Goal: Task Accomplishment & Management: Use online tool/utility

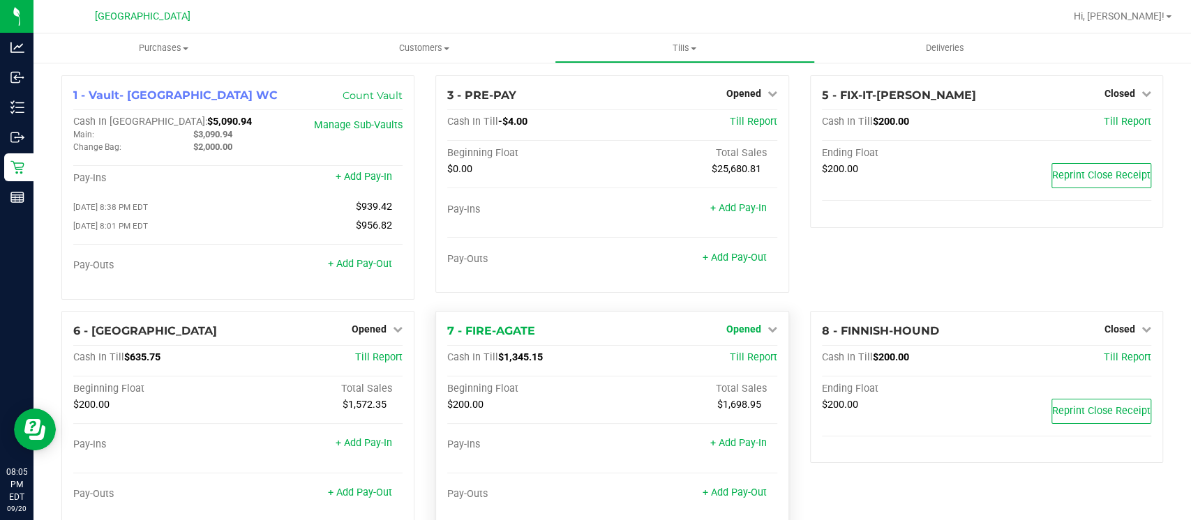
click at [751, 331] on link "Opened" at bounding box center [751, 329] width 51 height 11
click at [745, 353] on link "Close Till" at bounding box center [745, 357] width 38 height 11
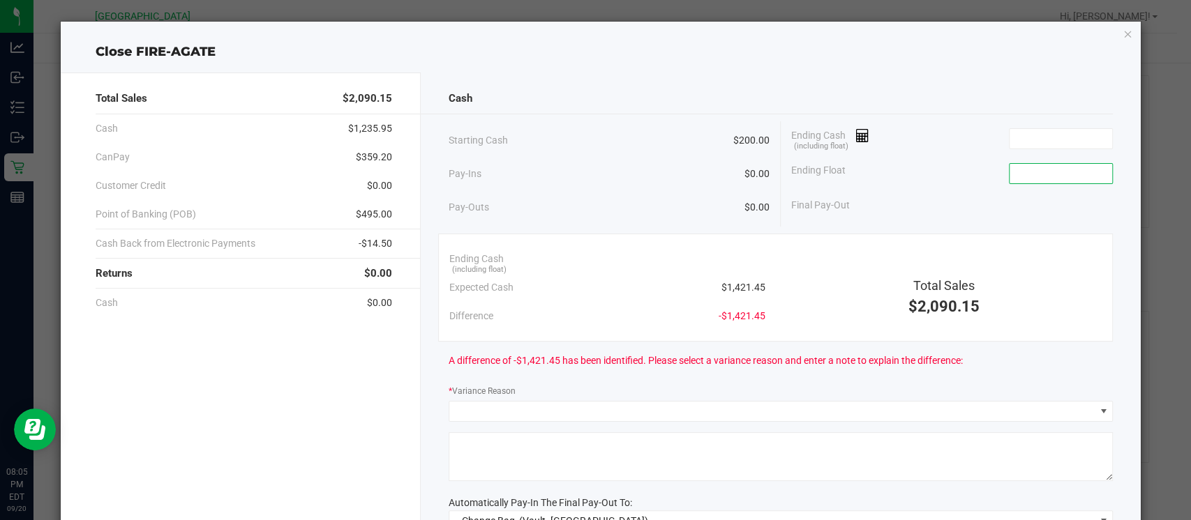
click at [1021, 168] on input at bounding box center [1060, 174] width 103 height 20
type input "$200.00"
click at [1014, 144] on input at bounding box center [1060, 139] width 103 height 20
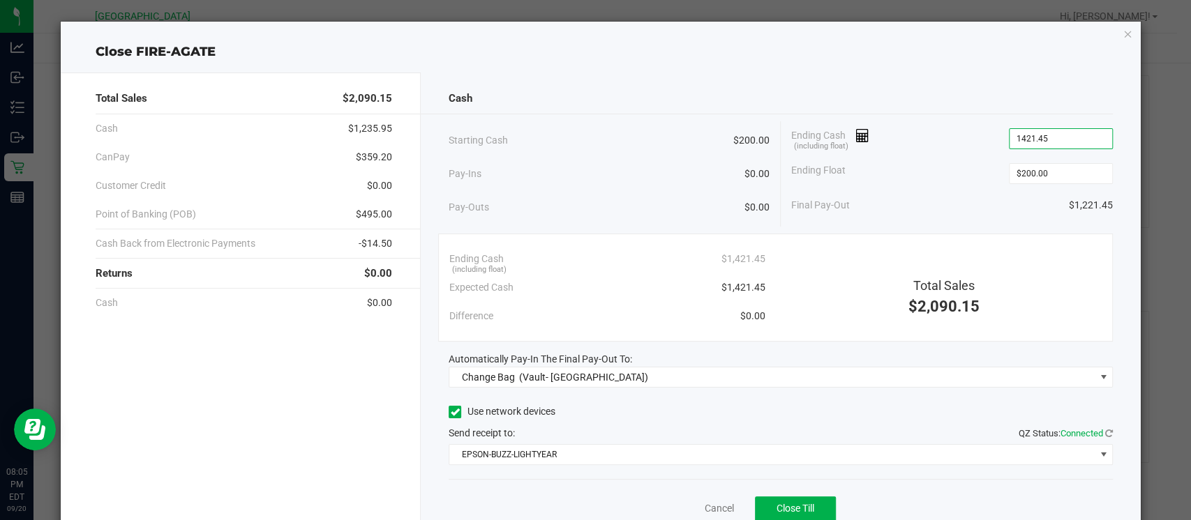
type input "$1,421.45"
click at [909, 234] on div "Ending Cash (including float) $1,421.45 Expected Cash $1,421.45 Difference $0.0…" at bounding box center [775, 288] width 675 height 108
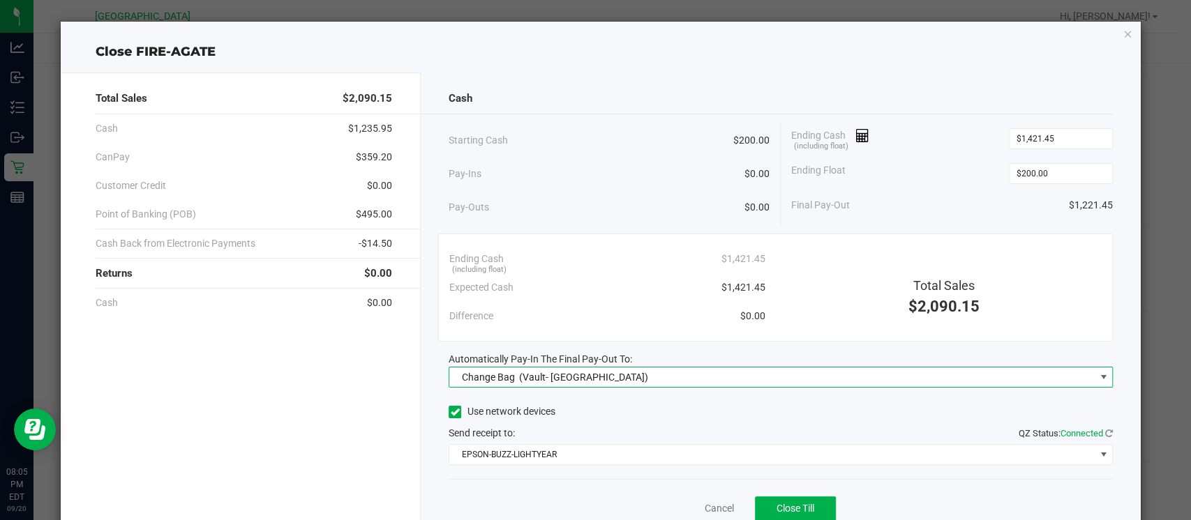
click at [721, 384] on span "Change Bag (Vault- [GEOGRAPHIC_DATA] WC)" at bounding box center [771, 378] width 645 height 20
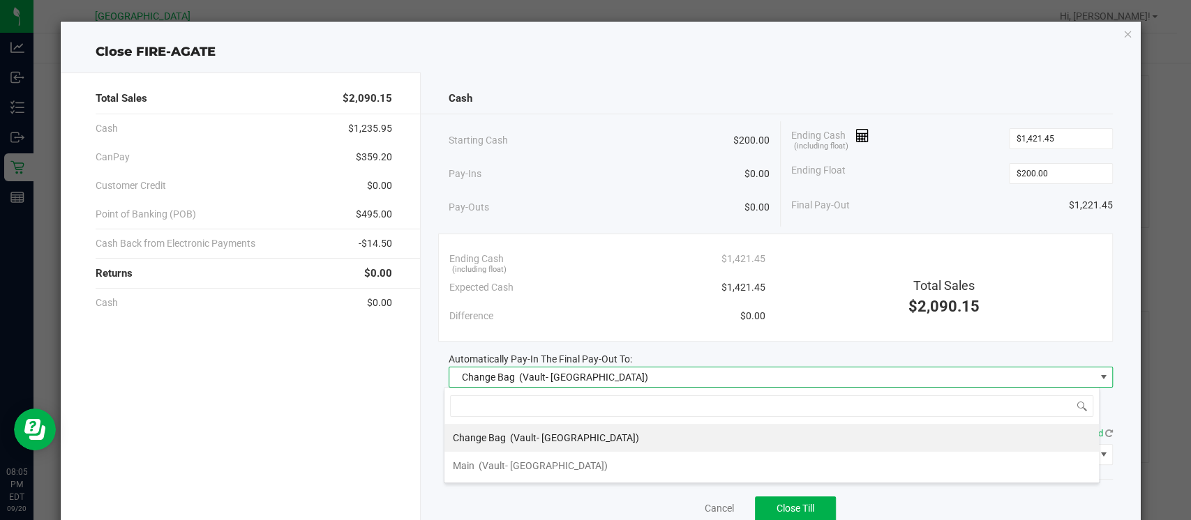
scroll to position [20, 655]
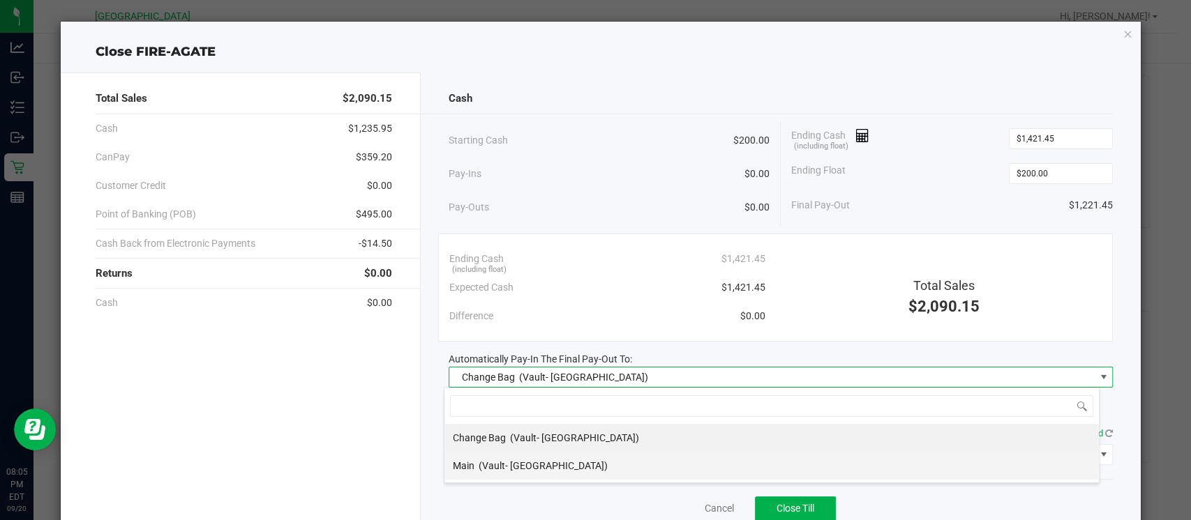
click at [670, 463] on li "Main (Vault- [GEOGRAPHIC_DATA])" at bounding box center [771, 466] width 654 height 28
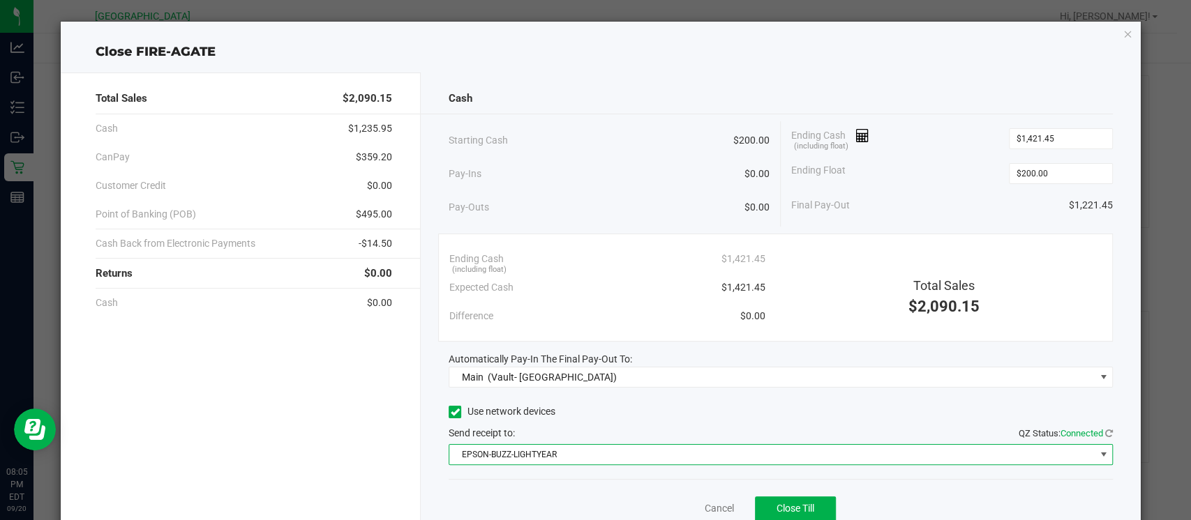
click at [666, 449] on span "EPSON-BUZZ-LIGHTYEAR" at bounding box center [771, 455] width 645 height 20
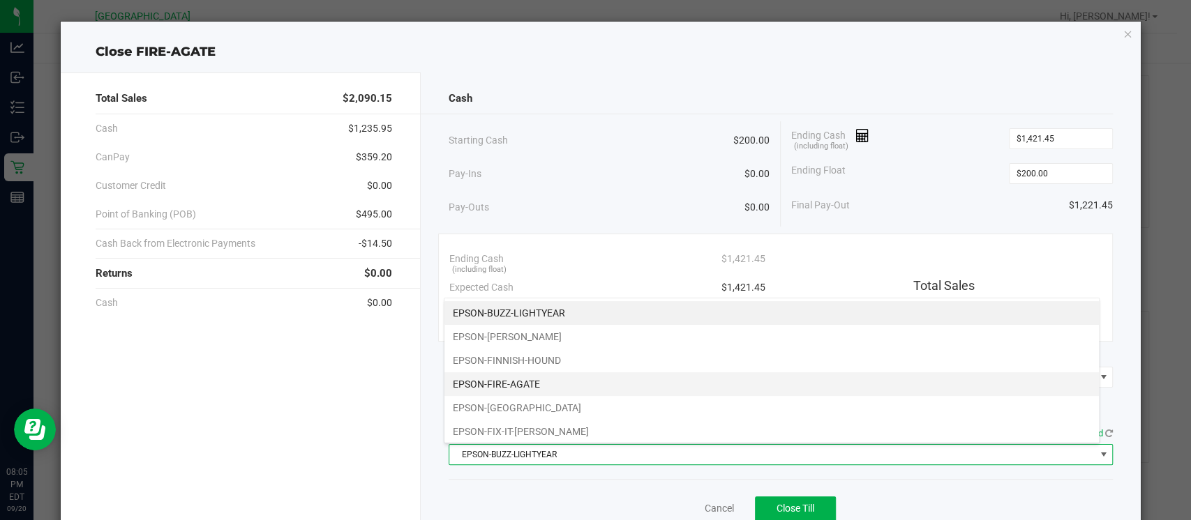
scroll to position [143, 0]
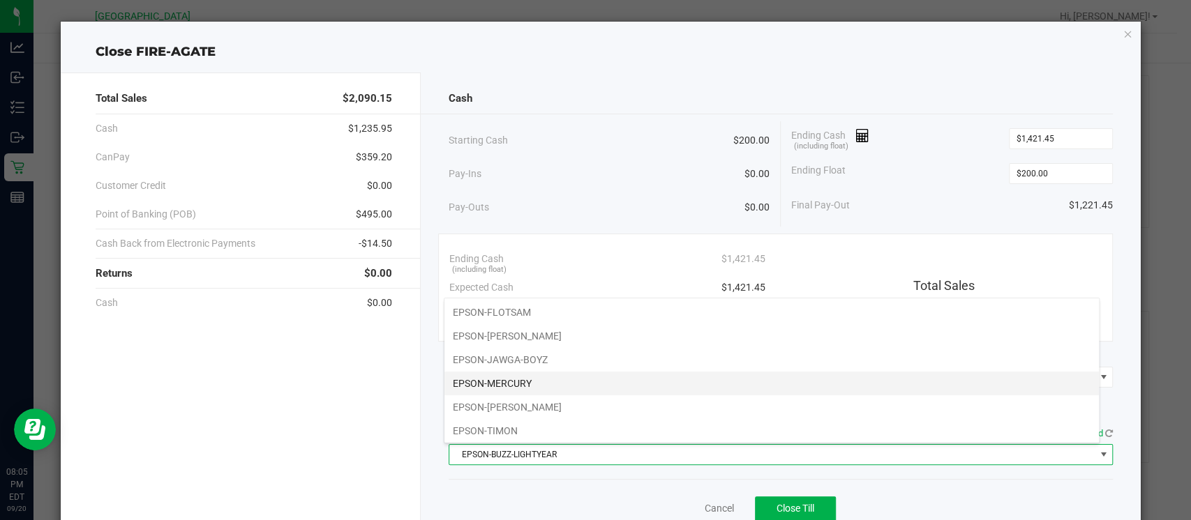
click at [649, 383] on li "EPSON-MERCURY" at bounding box center [771, 384] width 654 height 24
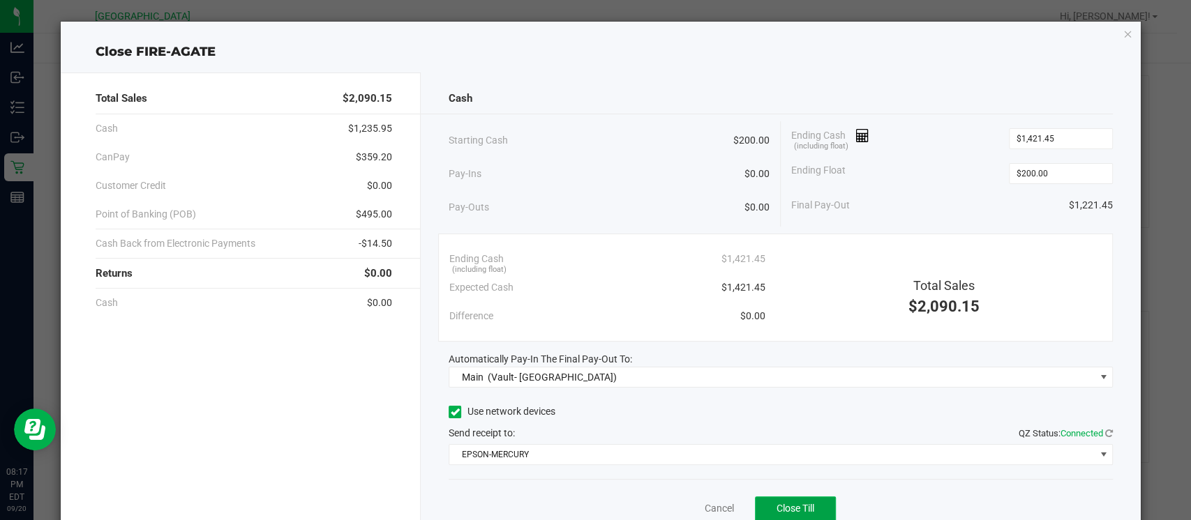
click at [798, 504] on span "Close Till" at bounding box center [795, 508] width 38 height 11
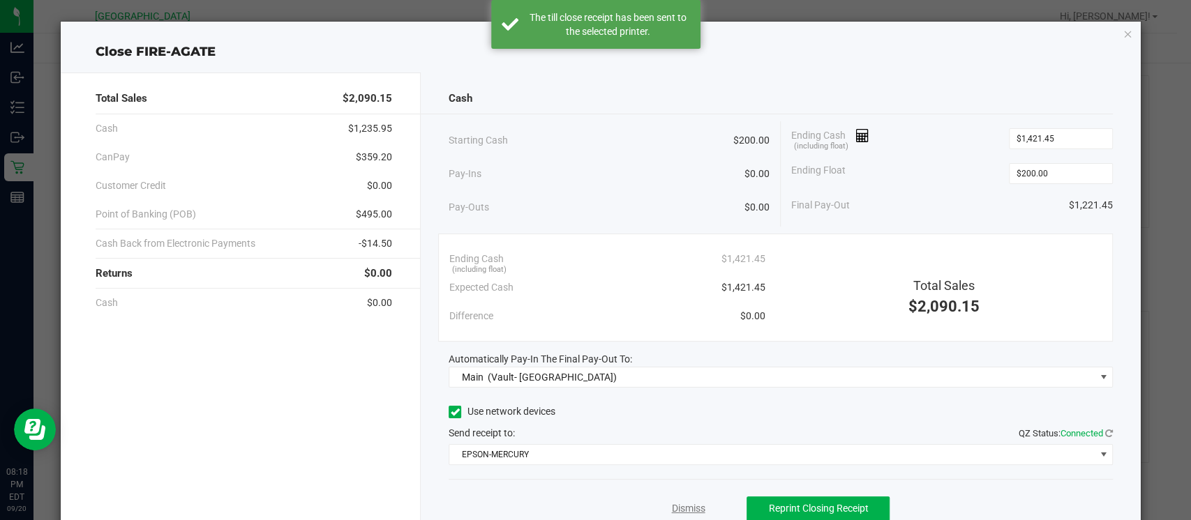
click at [671, 506] on link "Dismiss" at bounding box center [687, 509] width 33 height 15
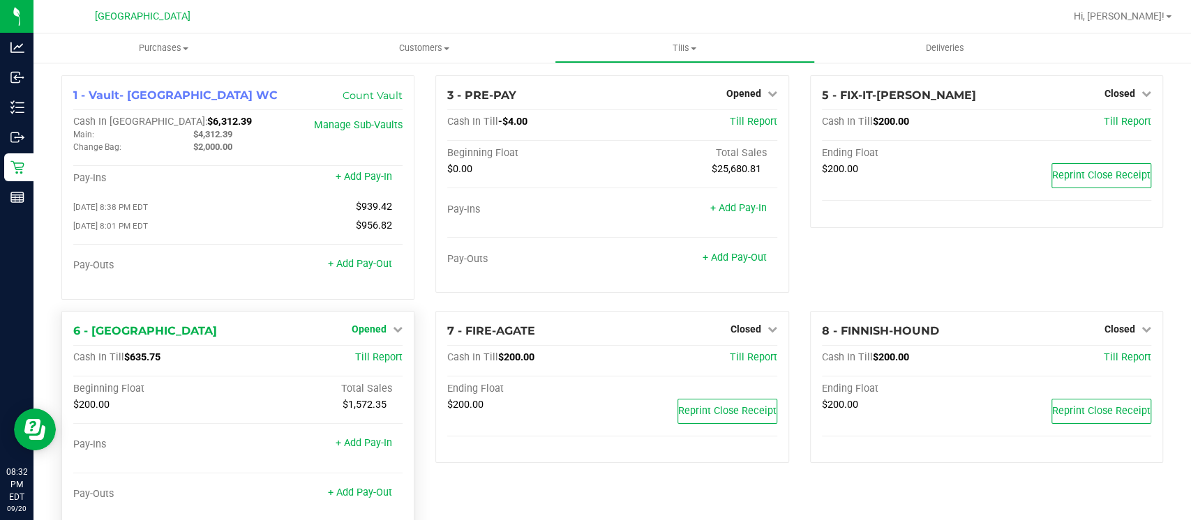
click at [383, 329] on link "Opened" at bounding box center [377, 329] width 51 height 11
click at [384, 359] on link "Close Till" at bounding box center [371, 357] width 38 height 11
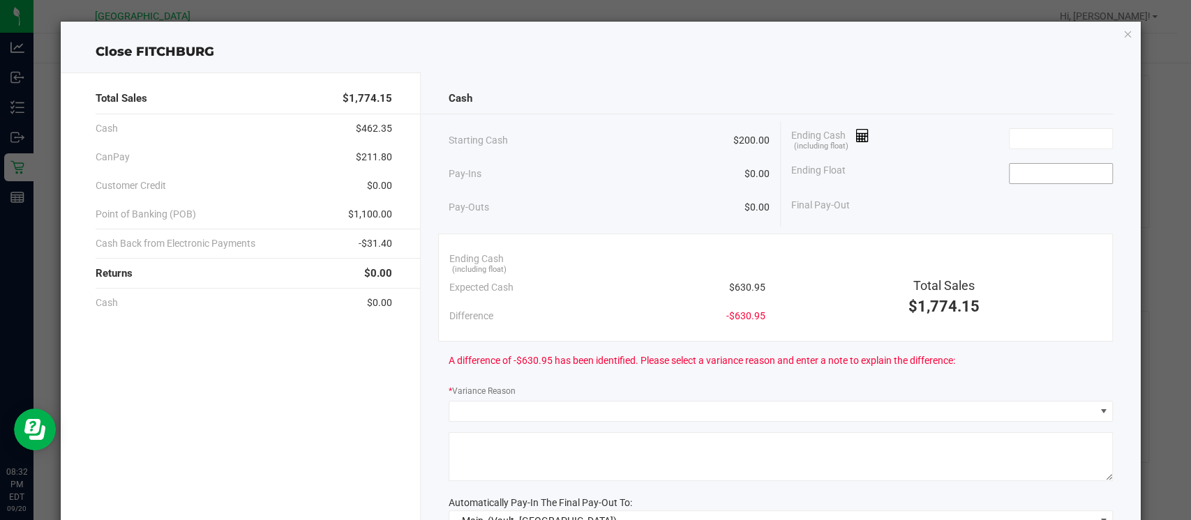
click at [1072, 176] on input at bounding box center [1060, 174] width 103 height 20
type input "$200.00"
click at [1037, 142] on input at bounding box center [1060, 139] width 103 height 20
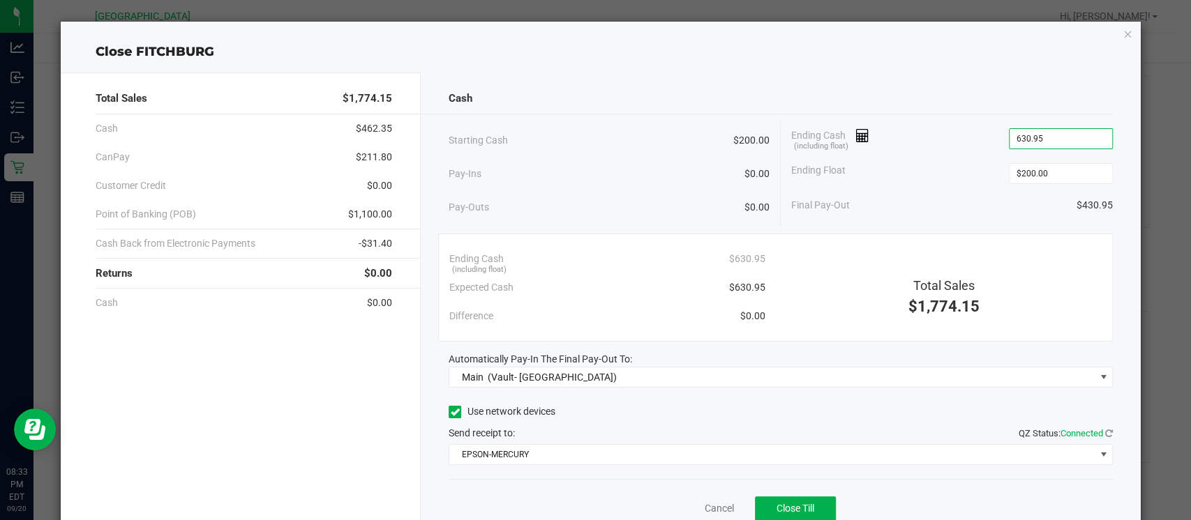
type input "$630.95"
click at [940, 210] on div "Final Pay-Out $430.95" at bounding box center [952, 205] width 322 height 29
click at [788, 505] on span "Close Till" at bounding box center [795, 508] width 38 height 11
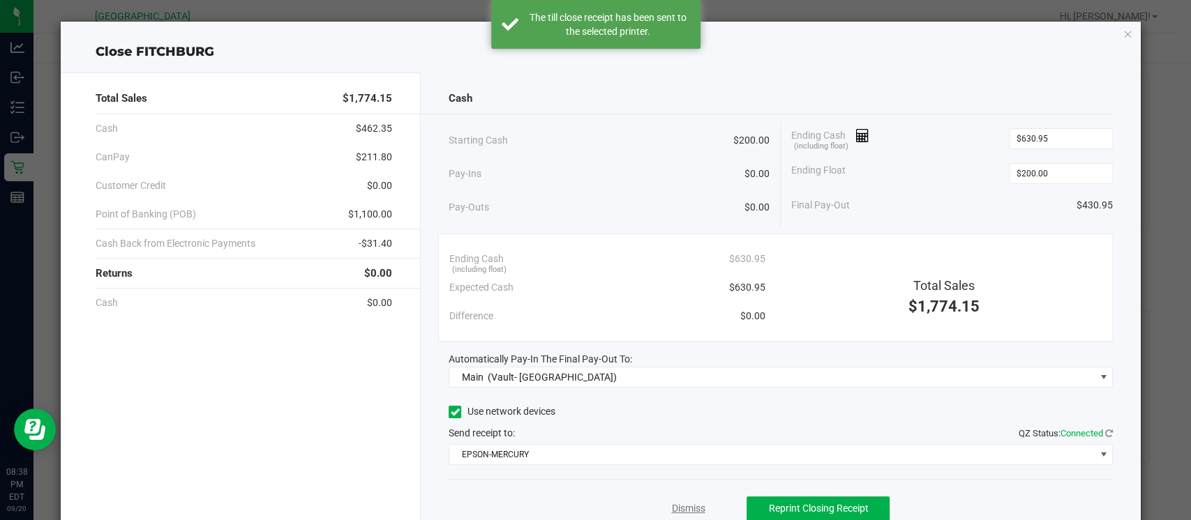
click at [688, 506] on link "Dismiss" at bounding box center [687, 509] width 33 height 15
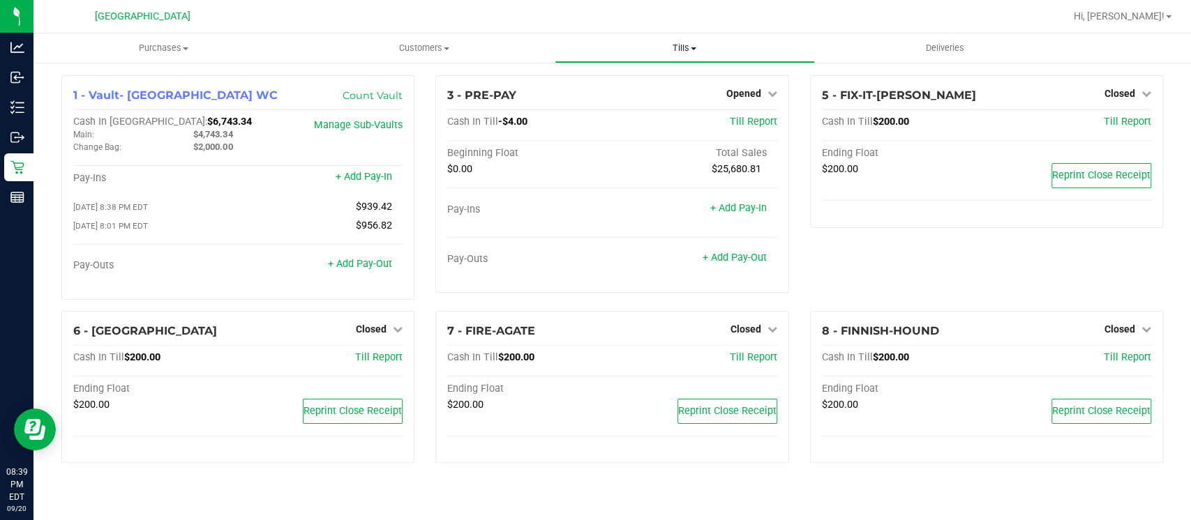
click at [704, 43] on span "Tills" at bounding box center [684, 48] width 259 height 13
click at [689, 106] on span "Reconcile e-payments" at bounding box center [624, 101] width 139 height 12
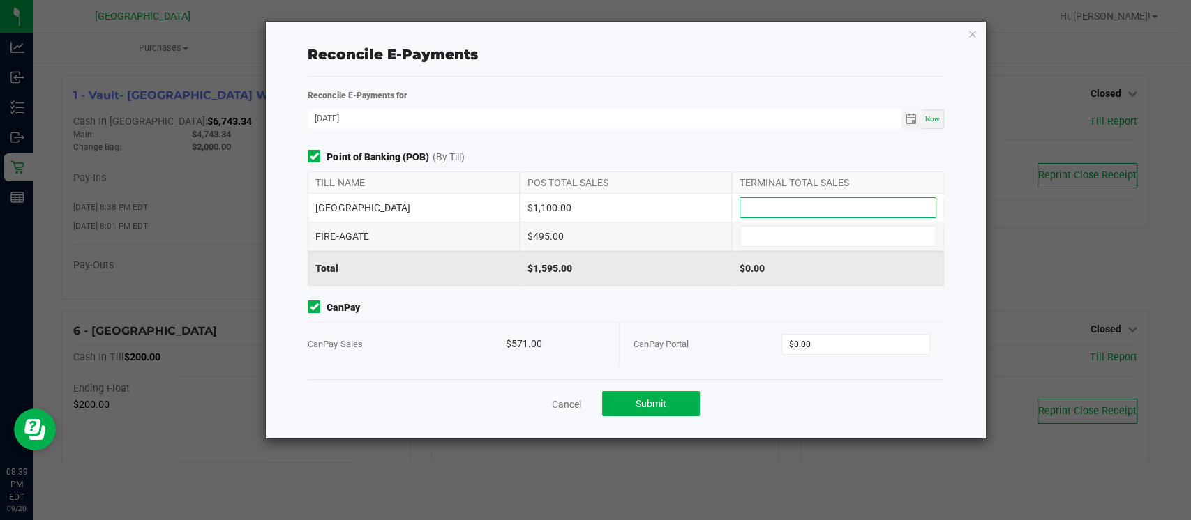
click at [815, 214] on input at bounding box center [837, 208] width 195 height 20
type input "$1,100.00"
drag, startPoint x: 823, startPoint y: 227, endPoint x: 769, endPoint y: 243, distance: 55.9
click at [769, 243] on input at bounding box center [837, 237] width 195 height 20
type input "$495.00"
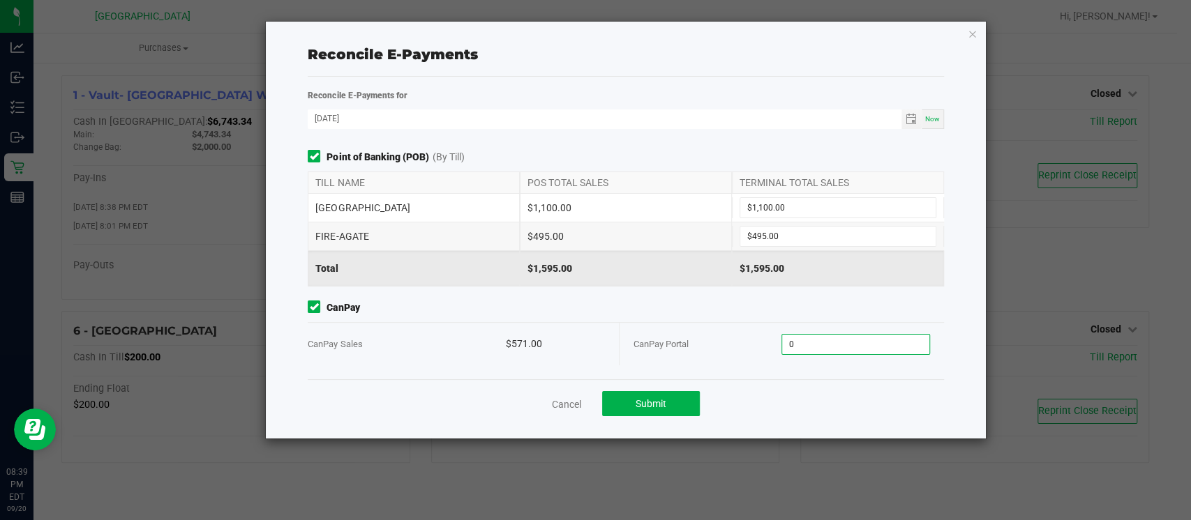
click at [852, 346] on input "0" at bounding box center [855, 345] width 147 height 20
type input "$571.00"
click at [863, 368] on div "Point of Banking (POB) (By Till) TILL NAME POS TOTAL SALES TERMINAL TOTAL SALES…" at bounding box center [625, 265] width 656 height 230
click at [654, 395] on button "Submit" at bounding box center [651, 403] width 98 height 25
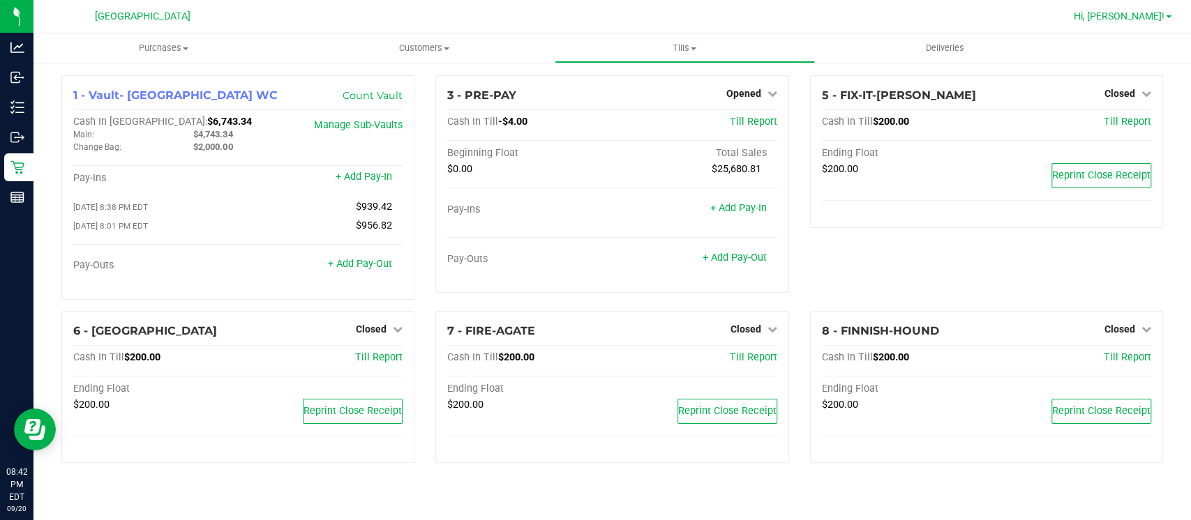
click at [1152, 20] on span "Hi, [PERSON_NAME]!" at bounding box center [1119, 15] width 91 height 11
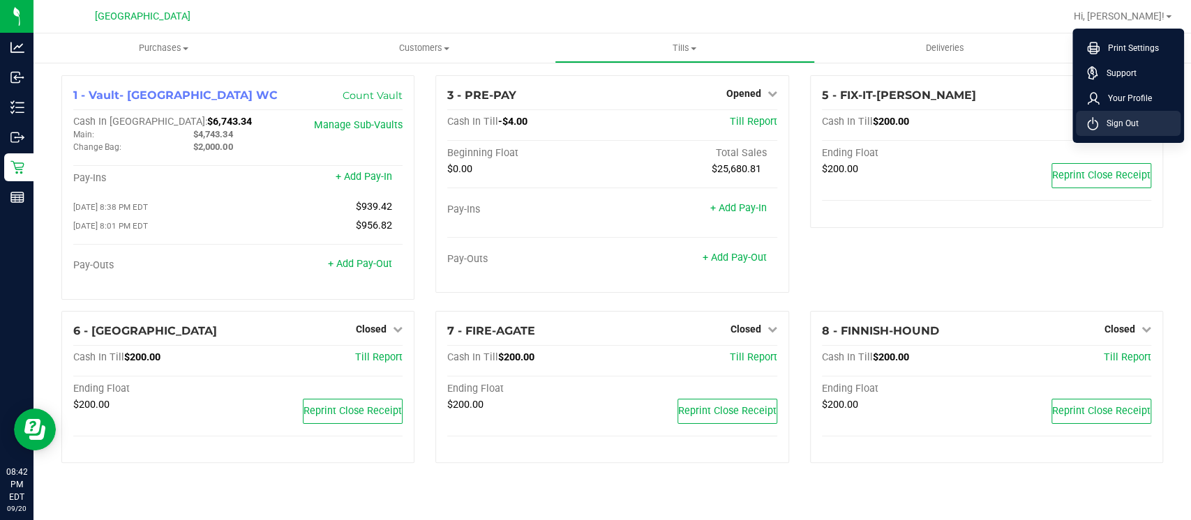
click at [1150, 125] on li "Sign Out" at bounding box center [1128, 123] width 105 height 25
